Goal: Task Accomplishment & Management: Use online tool/utility

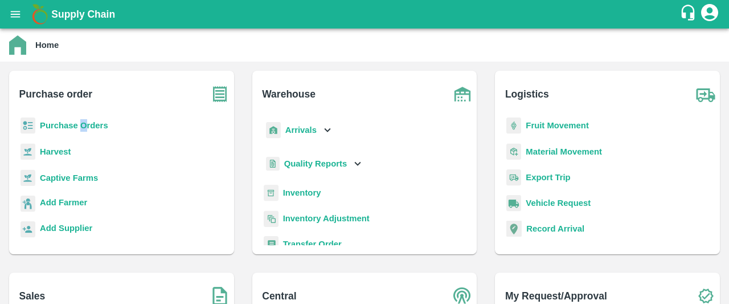
drag, startPoint x: 87, startPoint y: 132, endPoint x: 81, endPoint y: 124, distance: 9.5
click at [81, 124] on div "Purchase Orders" at bounding box center [121, 130] width 207 height 26
click at [81, 124] on b "Purchase Orders" at bounding box center [74, 125] width 68 height 9
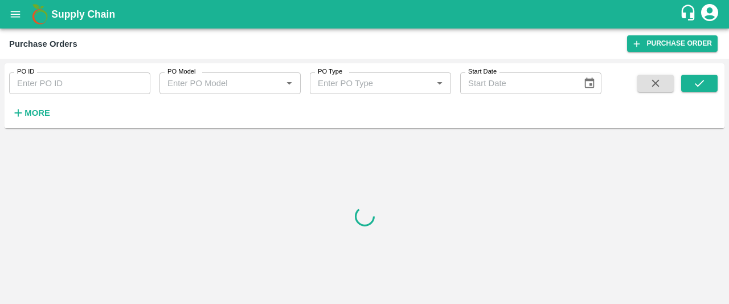
drag, startPoint x: 81, startPoint y: 124, endPoint x: 565, endPoint y: 148, distance: 484.1
click at [565, 148] on div "PO ID PO ID PO Model PO Model   * PO Type PO Type   * Start Date Start Date More" at bounding box center [365, 181] width 720 height 236
click at [681, 36] on link "Purchase Order" at bounding box center [672, 43] width 91 height 17
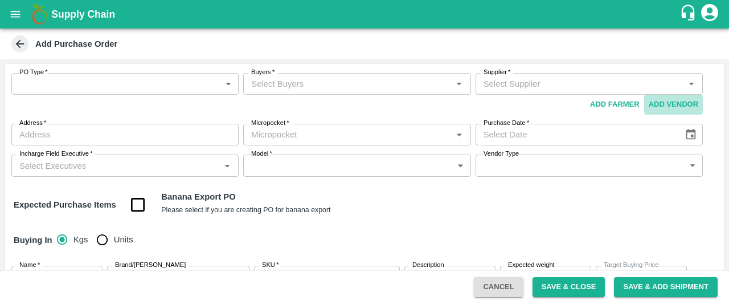
click at [656, 102] on button "Add Vendor" at bounding box center [673, 105] width 59 height 20
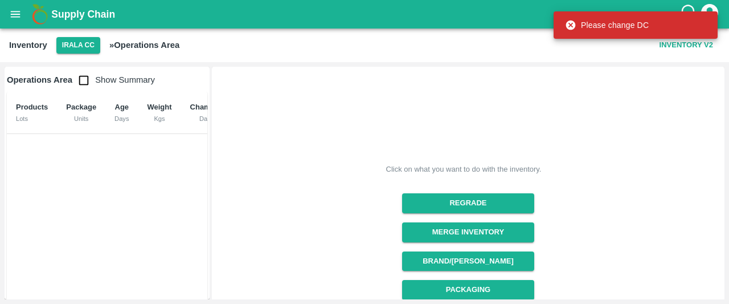
click at [494, 104] on div "Click on what you want to do with the inventory. Regrade Merge Inventory Brand/…" at bounding box center [463, 282] width 510 height 439
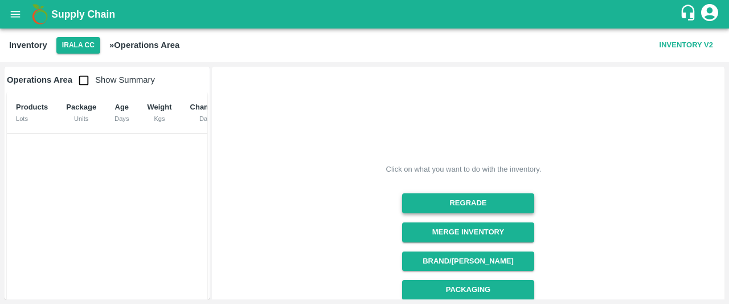
scroll to position [208, 0]
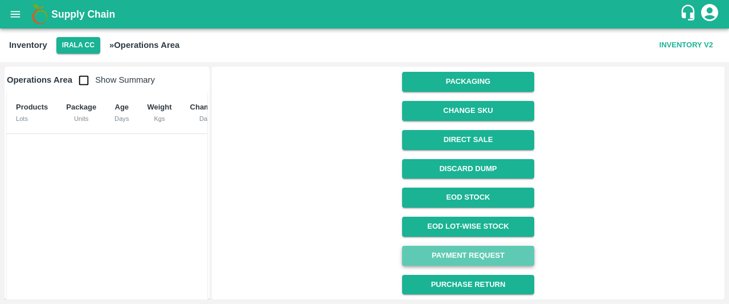
click at [474, 255] on link "Payment Request" at bounding box center [468, 255] width 132 height 20
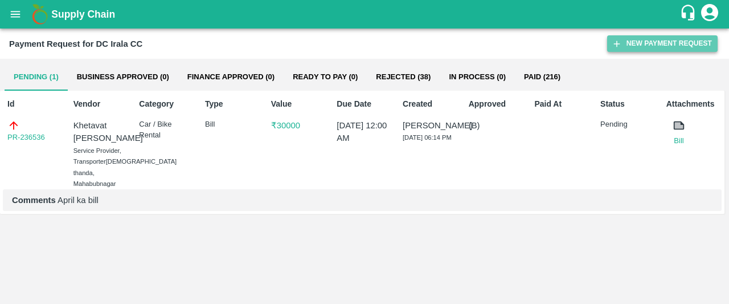
click at [646, 44] on button "New Payment Request" at bounding box center [662, 43] width 110 height 17
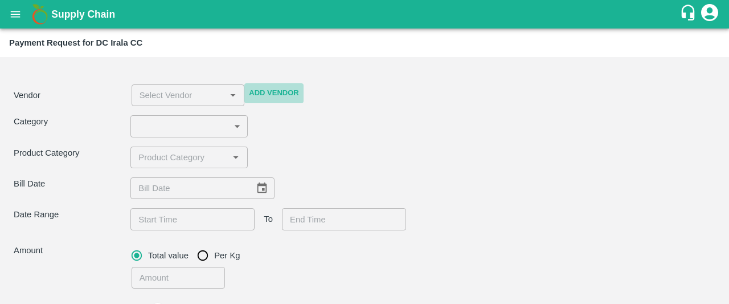
click at [271, 89] on button "Add Vendor" at bounding box center [273, 93] width 59 height 20
